Goal: Task Accomplishment & Management: Complete application form

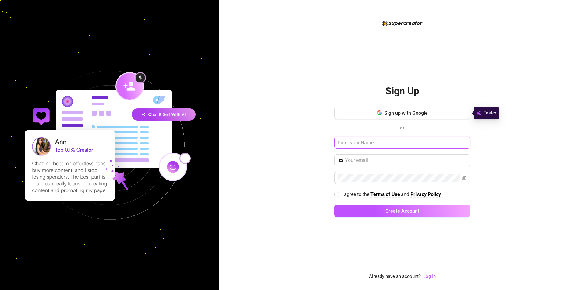
click at [369, 139] on input "text" at bounding box center [402, 143] width 136 height 12
click at [380, 140] on input "text" at bounding box center [402, 143] width 136 height 12
type input "r"
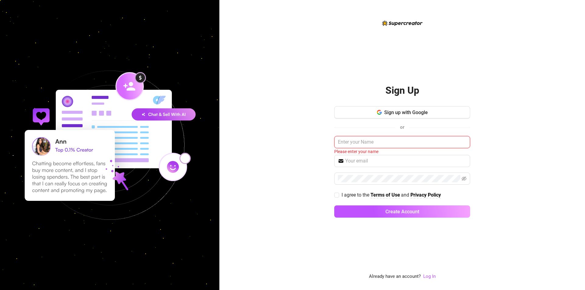
click at [380, 140] on input "text" at bounding box center [402, 142] width 136 height 12
click at [399, 112] on span "Sign up with Google" at bounding box center [406, 113] width 44 height 6
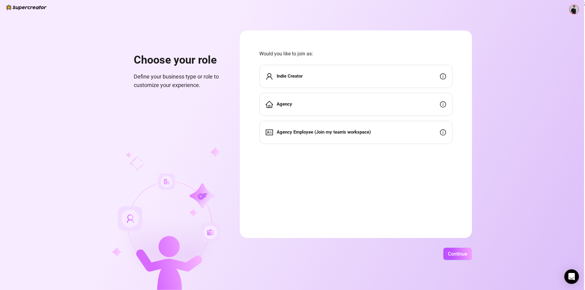
click at [355, 105] on div "Agency" at bounding box center [355, 104] width 193 height 23
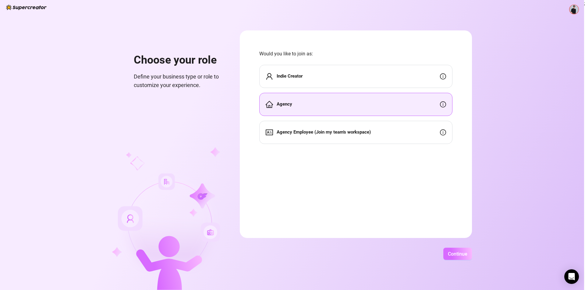
click at [457, 252] on span "Continue" at bounding box center [457, 254] width 19 height 6
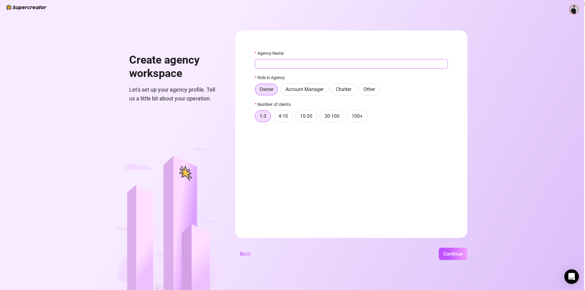
click at [293, 60] on input "Agency Name" at bounding box center [351, 64] width 193 height 10
click at [245, 252] on span "Back" at bounding box center [245, 254] width 11 height 6
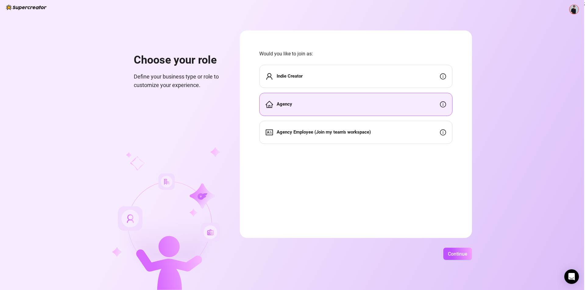
click at [381, 134] on div "Agency Employee (Join my team's workspace)" at bounding box center [355, 132] width 193 height 23
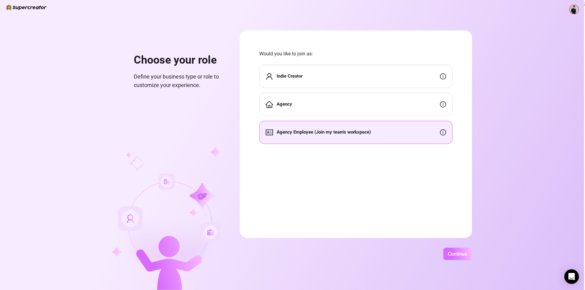
click at [461, 251] on span "Continue" at bounding box center [457, 254] width 19 height 6
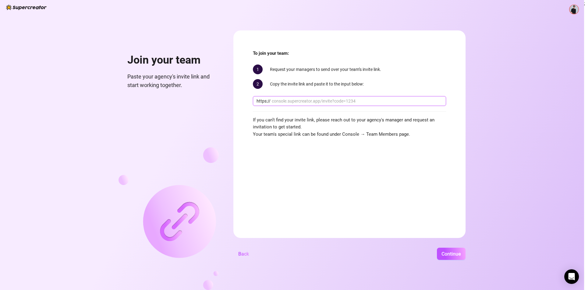
click at [289, 100] on input "text" at bounding box center [357, 101] width 171 height 7
paste input "console.supercreator.app/invite?code=23XVoGdgeDa4S1Z1GIHdz2cZwgu2&workspace=Cre…"
type input "console.supercreator.app/invite?code=23XVoGdgeDa4S1Z1GIHdz2cZwgu2&workspace=Cre…"
click at [461, 254] on span "Continue" at bounding box center [450, 254] width 19 height 6
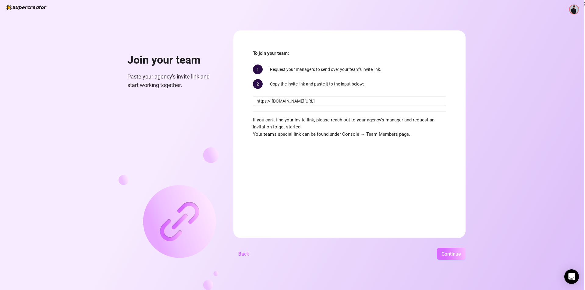
scroll to position [0, 0]
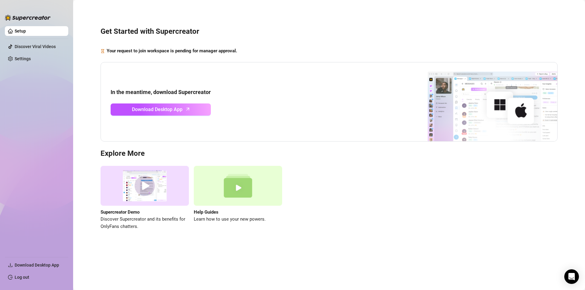
click at [39, 111] on ul "Setup Discover Viral Videos Settings" at bounding box center [36, 139] width 63 height 231
